Goal: Information Seeking & Learning: Understand process/instructions

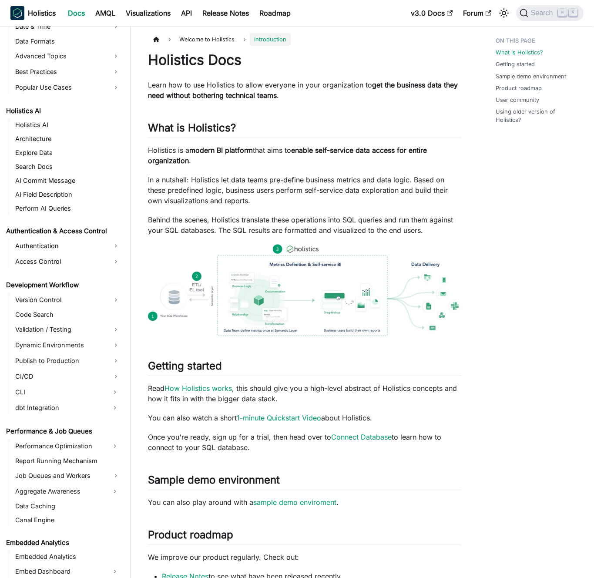
scroll to position [504, 0]
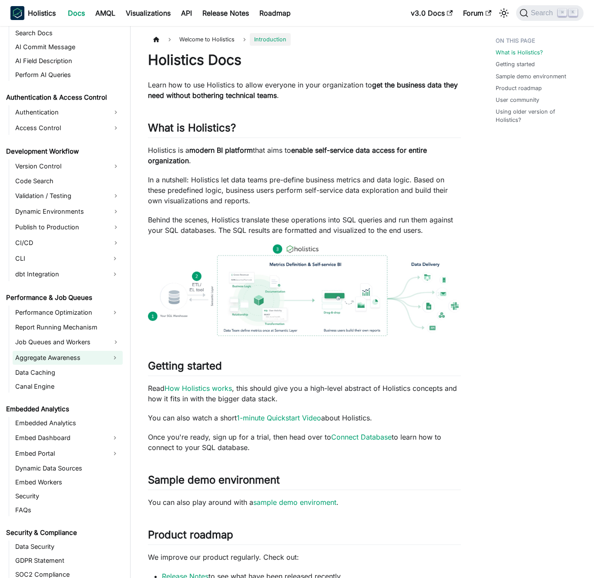
click at [61, 359] on link "Aggregate Awareness" at bounding box center [60, 358] width 94 height 14
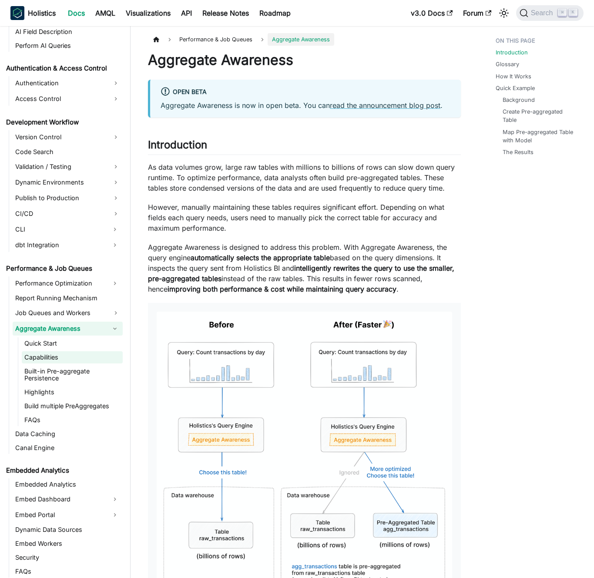
scroll to position [534, 0]
click at [61, 376] on link "Built-in Pre-aggregate Persistence" at bounding box center [72, 374] width 101 height 19
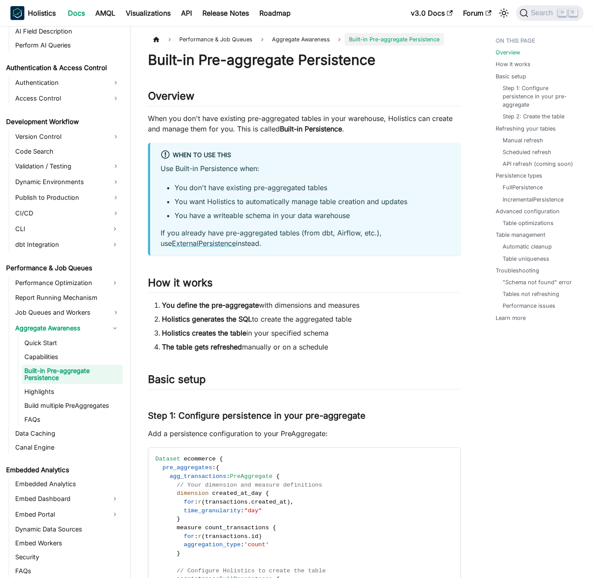
click at [222, 125] on p "When you don't have existing pre-aggregated tables in your warehouse, Holistics…" at bounding box center [304, 123] width 313 height 21
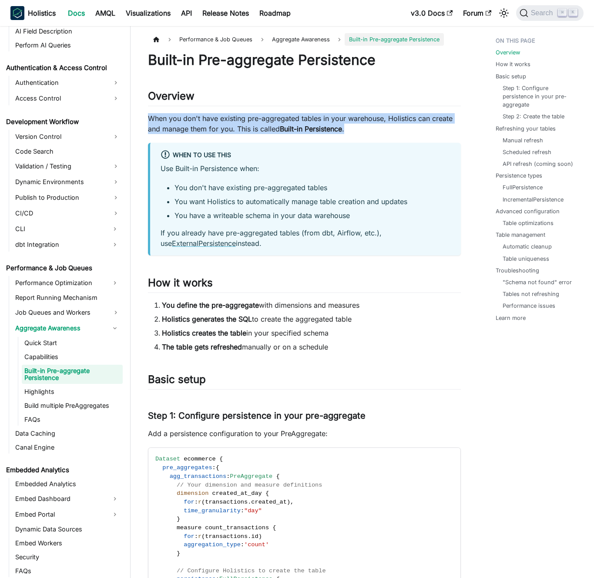
click at [222, 125] on p "When you don't have existing pre-aggregated tables in your warehouse, Holistics…" at bounding box center [304, 123] width 313 height 21
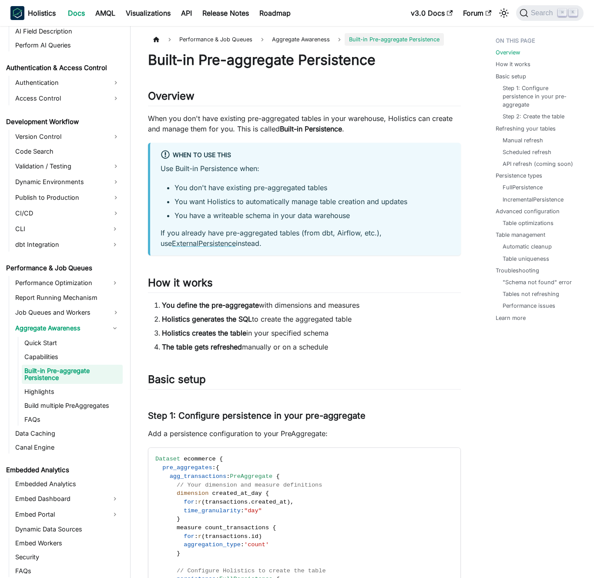
click at [214, 125] on p "When you don't have existing pre-aggregated tables in your warehouse, Holistics…" at bounding box center [304, 123] width 313 height 21
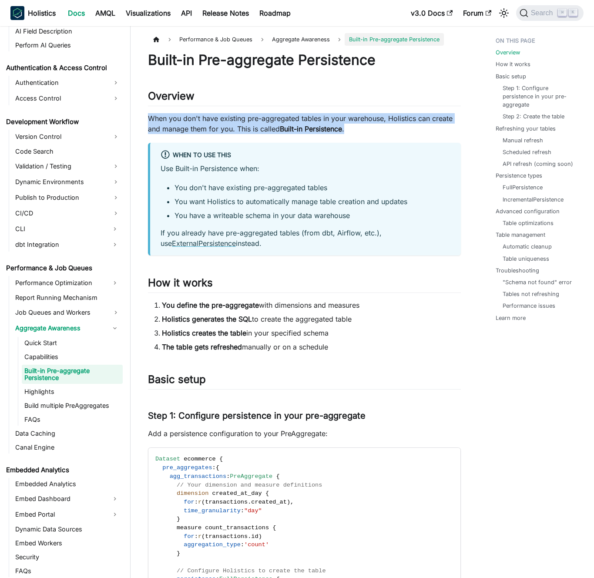
click at [214, 125] on p "When you don't have existing pre-aggregated tables in your warehouse, Holistics…" at bounding box center [304, 123] width 313 height 21
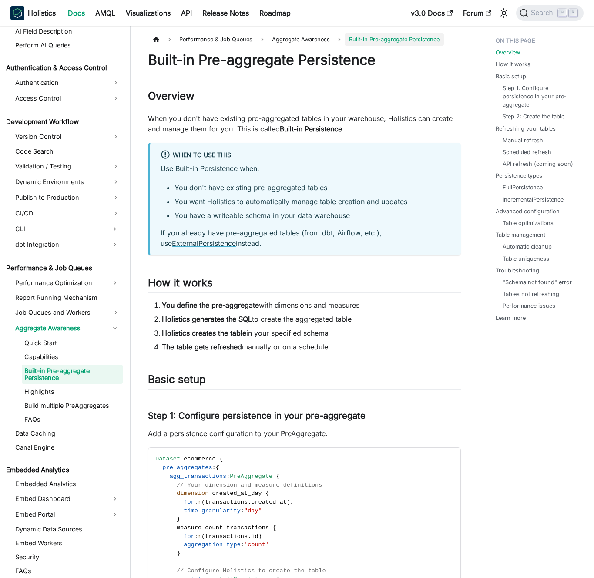
click at [222, 126] on p "When you don't have existing pre-aggregated tables in your warehouse, Holistics…" at bounding box center [304, 123] width 313 height 21
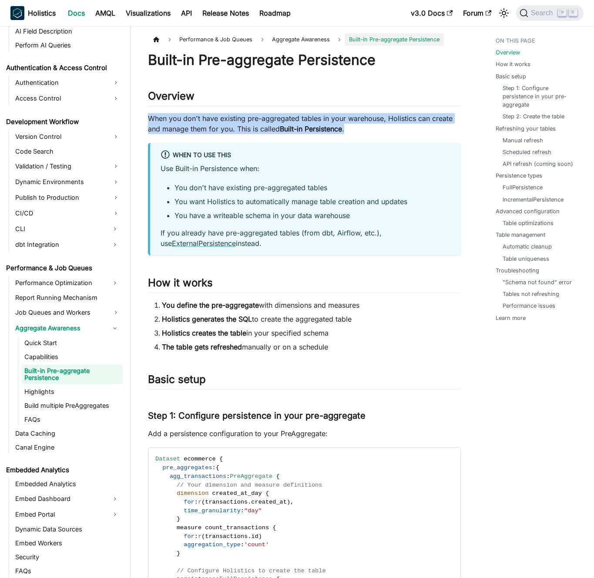
click at [222, 126] on p "When you don't have existing pre-aggregated tables in your warehouse, Holistics…" at bounding box center [304, 123] width 313 height 21
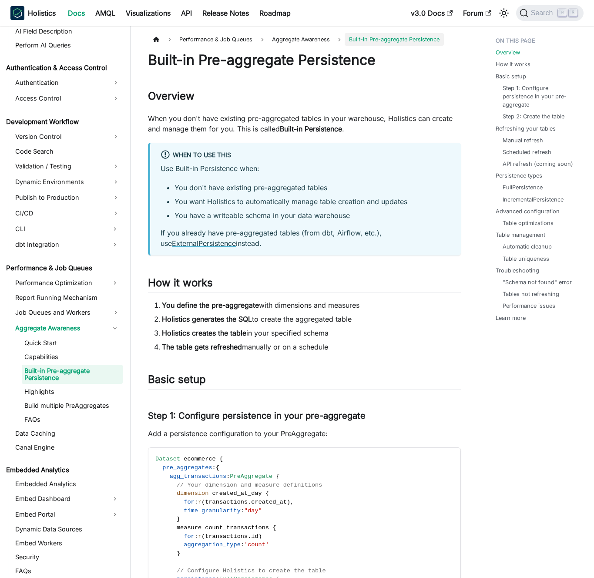
click at [225, 126] on p "When you don't have existing pre-aggregated tables in your warehouse, Holistics…" at bounding box center [304, 123] width 313 height 21
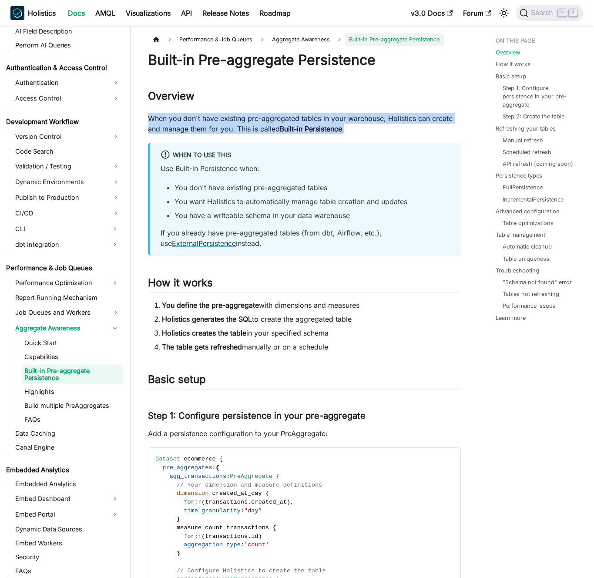
click at [225, 126] on p "When you don't have existing pre-aggregated tables in your warehouse, Holistics…" at bounding box center [304, 123] width 313 height 21
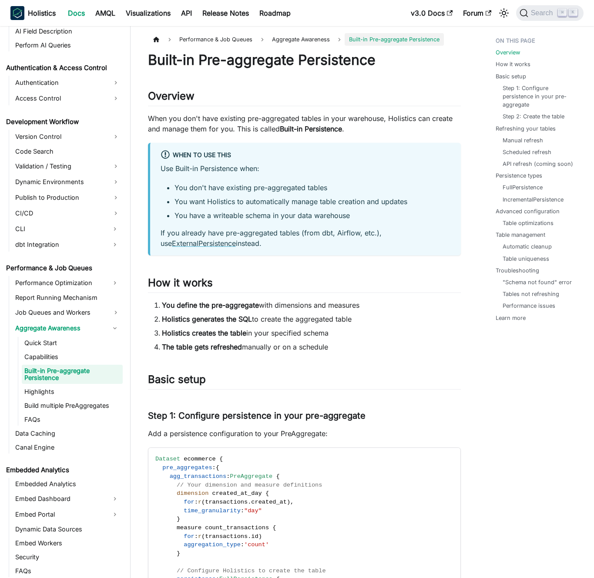
click at [223, 126] on p "When you don't have existing pre-aggregated tables in your warehouse, Holistics…" at bounding box center [304, 123] width 313 height 21
click at [219, 126] on p "When you don't have existing pre-aggregated tables in your warehouse, Holistics…" at bounding box center [304, 123] width 313 height 21
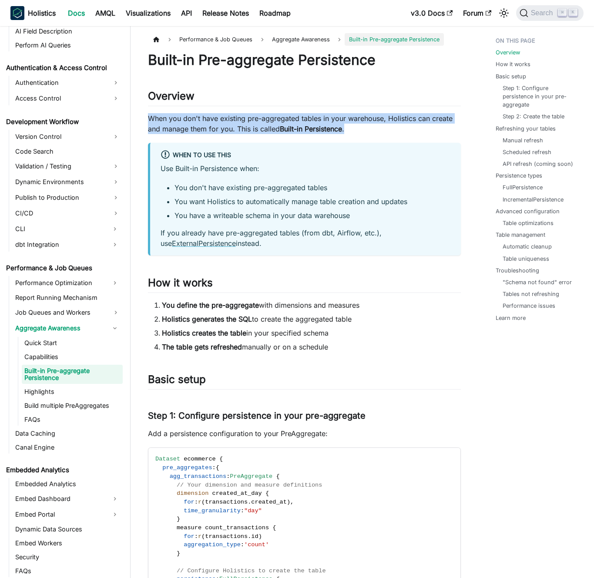
click at [219, 126] on p "When you don't have existing pre-aggregated tables in your warehouse, Holistics…" at bounding box center [304, 123] width 313 height 21
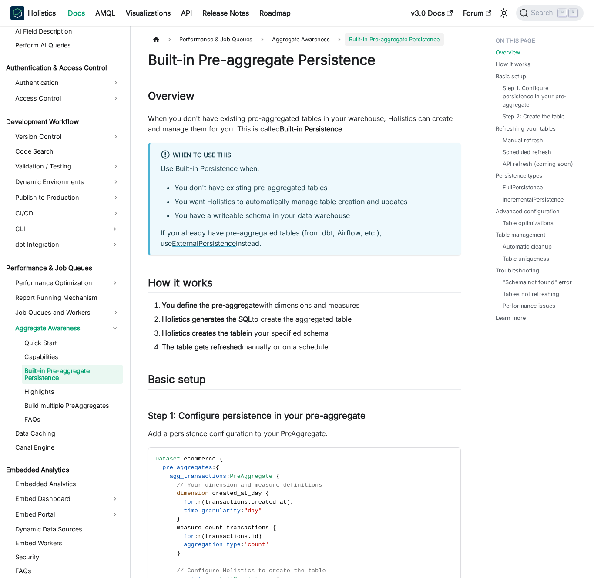
click at [219, 126] on p "When you don't have existing pre-aggregated tables in your warehouse, Holistics…" at bounding box center [304, 123] width 313 height 21
click at [213, 126] on p "When you don't have existing pre-aggregated tables in your warehouse, Holistics…" at bounding box center [304, 123] width 313 height 21
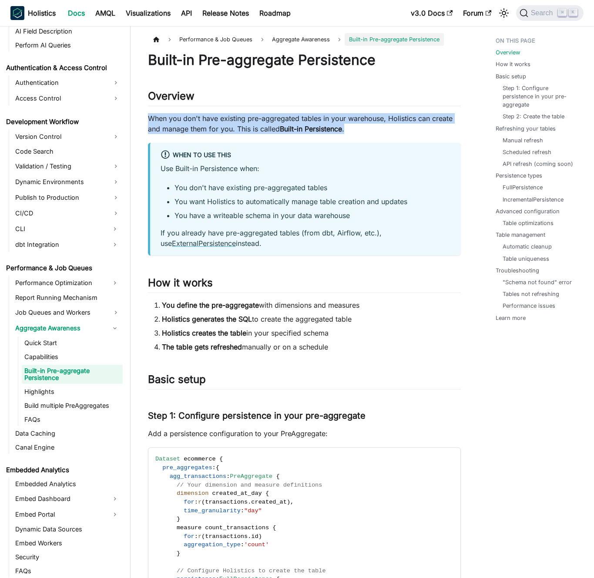
click at [213, 126] on p "When you don't have existing pre-aggregated tables in your warehouse, Holistics…" at bounding box center [304, 123] width 313 height 21
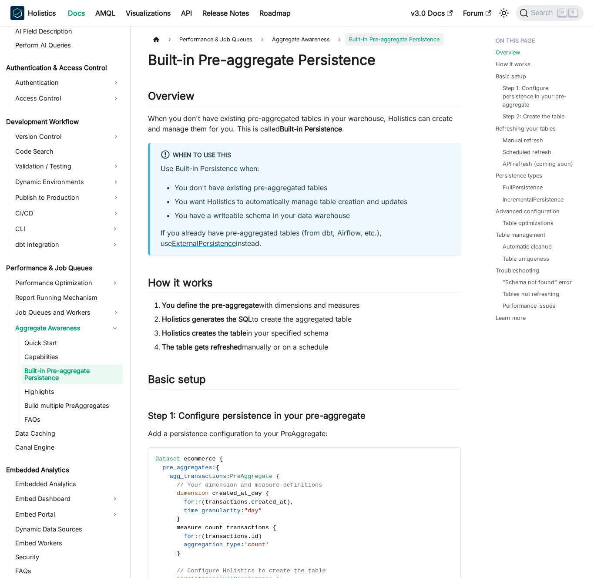
click at [219, 126] on p "When you don't have existing pre-aggregated tables in your warehouse, Holistics…" at bounding box center [304, 123] width 313 height 21
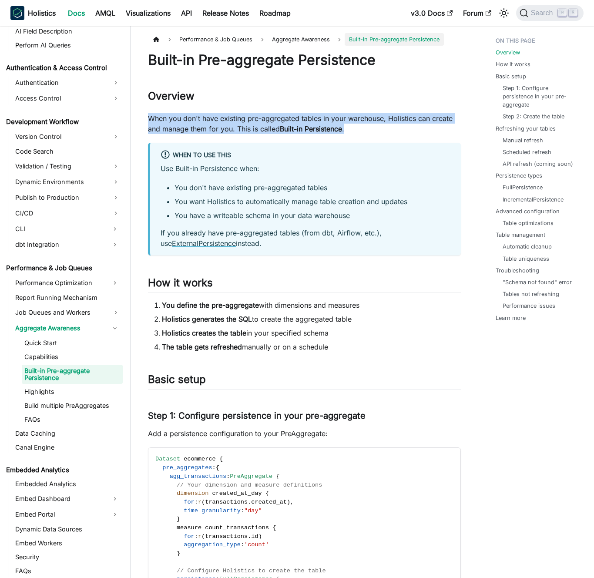
drag, startPoint x: 219, startPoint y: 126, endPoint x: 224, endPoint y: 126, distance: 4.8
click at [219, 126] on p "When you don't have existing pre-aggregated tables in your warehouse, Holistics…" at bounding box center [304, 123] width 313 height 21
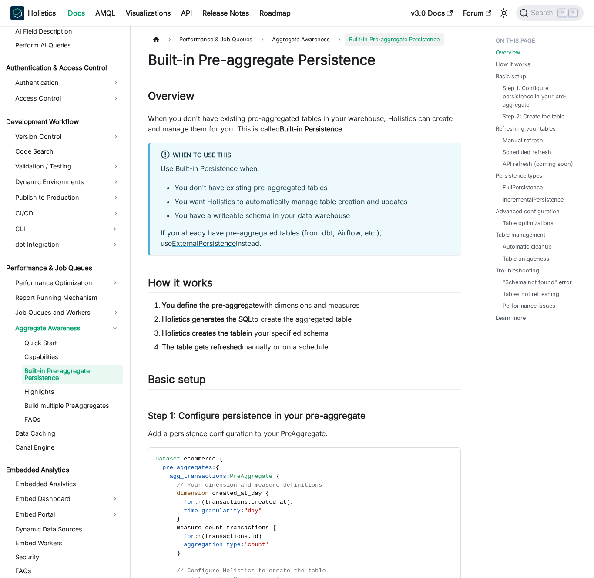
click at [224, 126] on p "When you don't have existing pre-aggregated tables in your warehouse, Holistics…" at bounding box center [304, 123] width 313 height 21
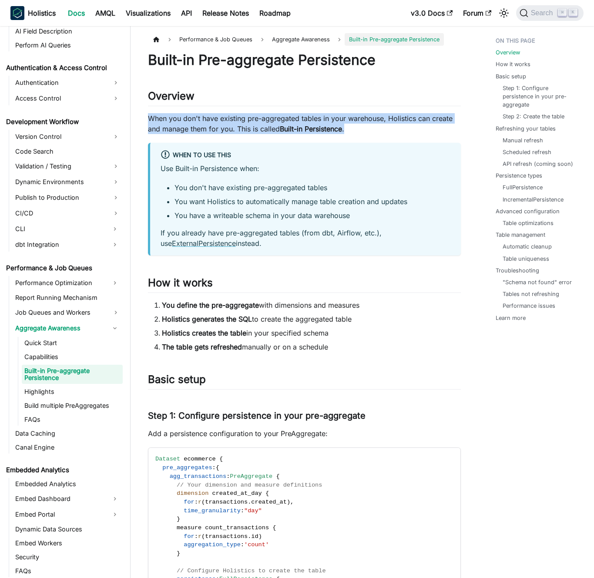
click at [224, 126] on p "When you don't have existing pre-aggregated tables in your warehouse, Holistics…" at bounding box center [304, 123] width 313 height 21
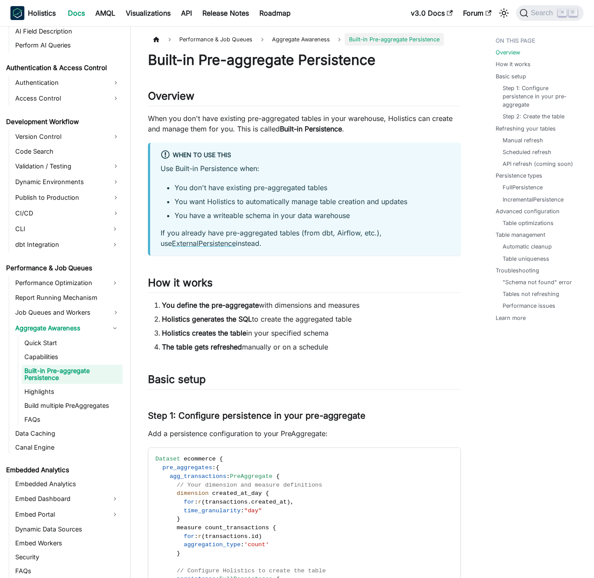
click at [219, 125] on p "When you don't have existing pre-aggregated tables in your warehouse, Holistics…" at bounding box center [304, 123] width 313 height 21
click at [286, 164] on p "Use Built-in Persistence when:" at bounding box center [306, 168] width 290 height 10
click at [290, 165] on p "Use Built-in Persistence when:" at bounding box center [306, 168] width 290 height 10
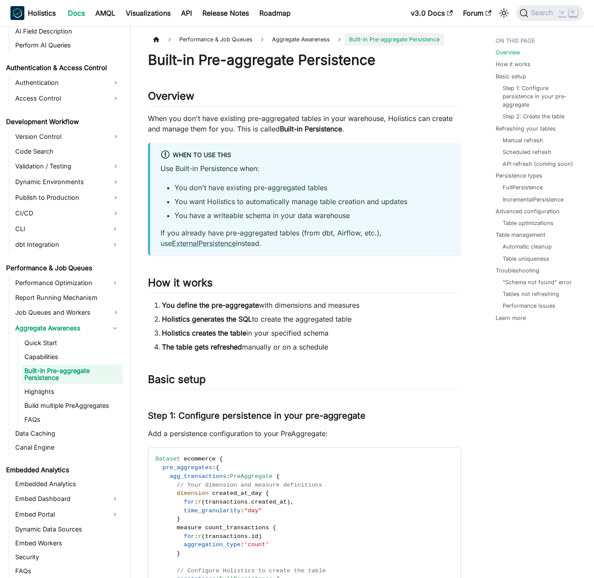
click at [272, 221] on div "Use Built-in Persistence when: You don't have existing pre-aggregated tables Yo…" at bounding box center [306, 205] width 290 height 85
